Goal: Find specific page/section: Find specific page/section

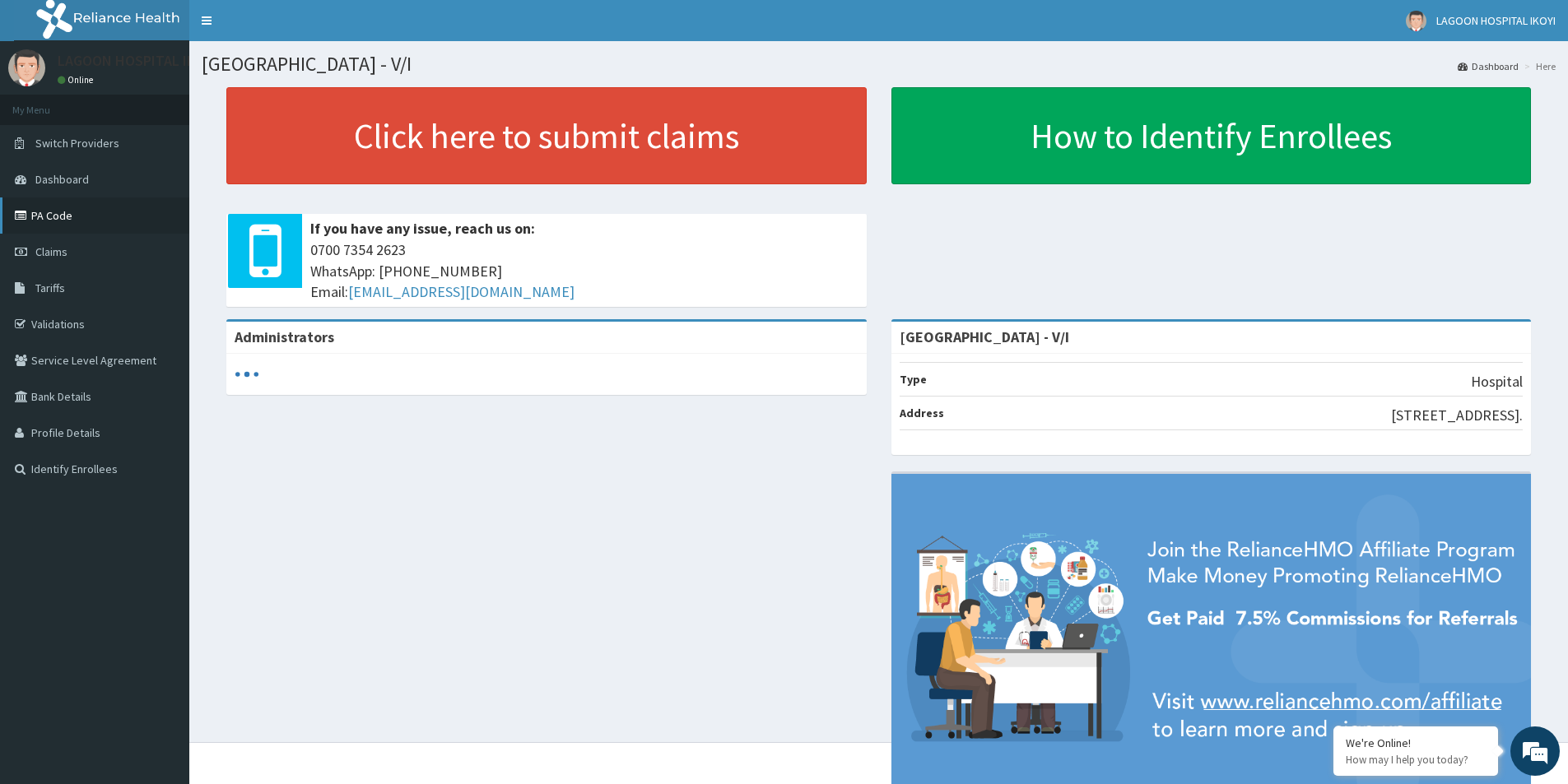
click at [70, 217] on link "PA Code" at bounding box center [94, 216] width 189 height 36
click at [92, 215] on link "PA Code" at bounding box center [94, 216] width 189 height 36
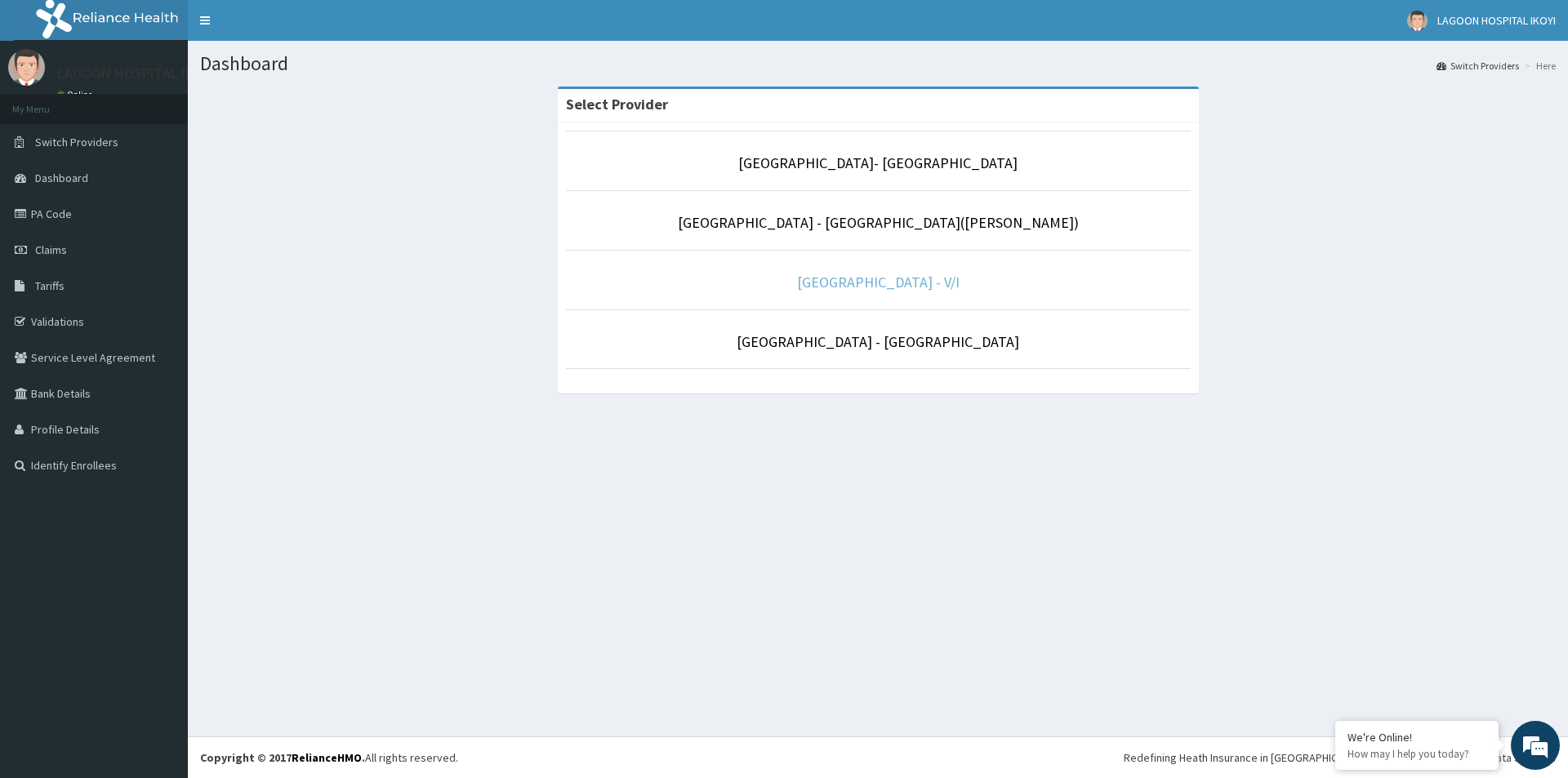
click at [905, 284] on link "[GEOGRAPHIC_DATA] - V/I" at bounding box center [878, 282] width 163 height 19
